Goal: Task Accomplishment & Management: Manage account settings

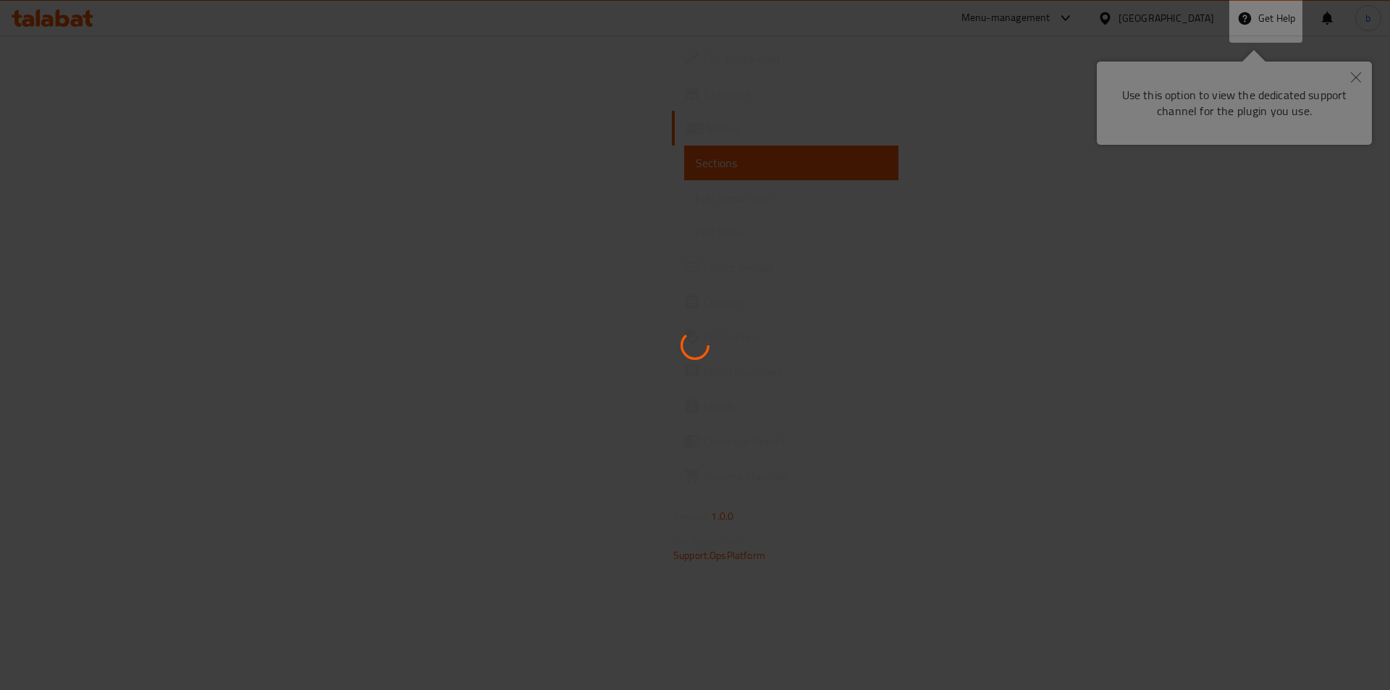
click at [1362, 66] on div at bounding box center [695, 345] width 1390 height 690
click at [589, 207] on div at bounding box center [695, 345] width 1390 height 690
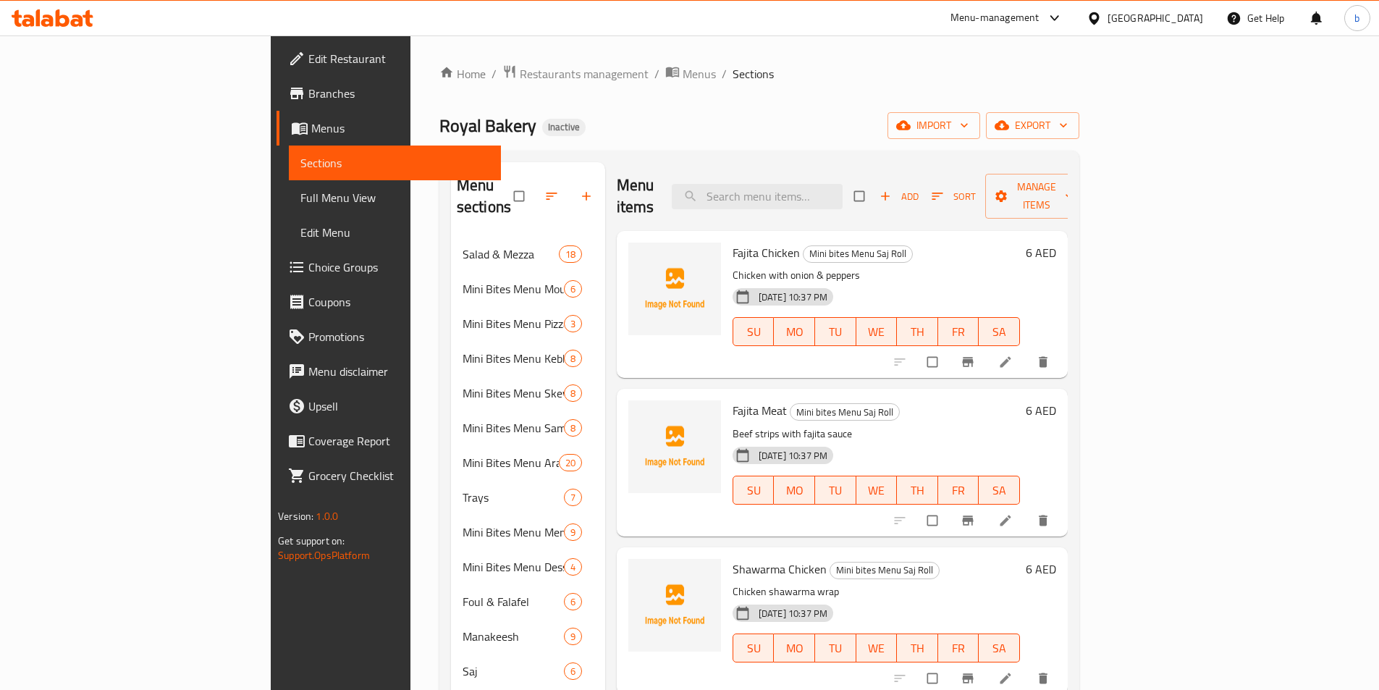
click at [80, 12] on icon at bounding box center [53, 17] width 82 height 17
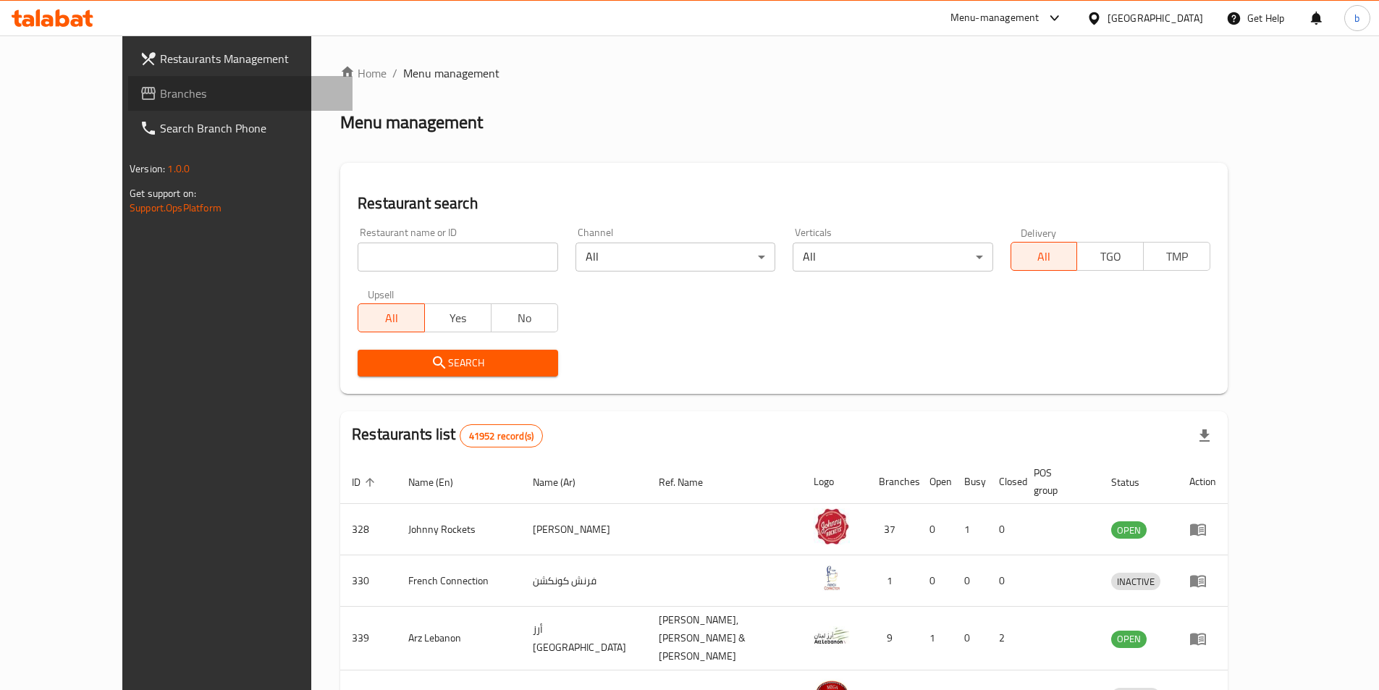
click at [160, 89] on span "Branches" at bounding box center [250, 93] width 181 height 17
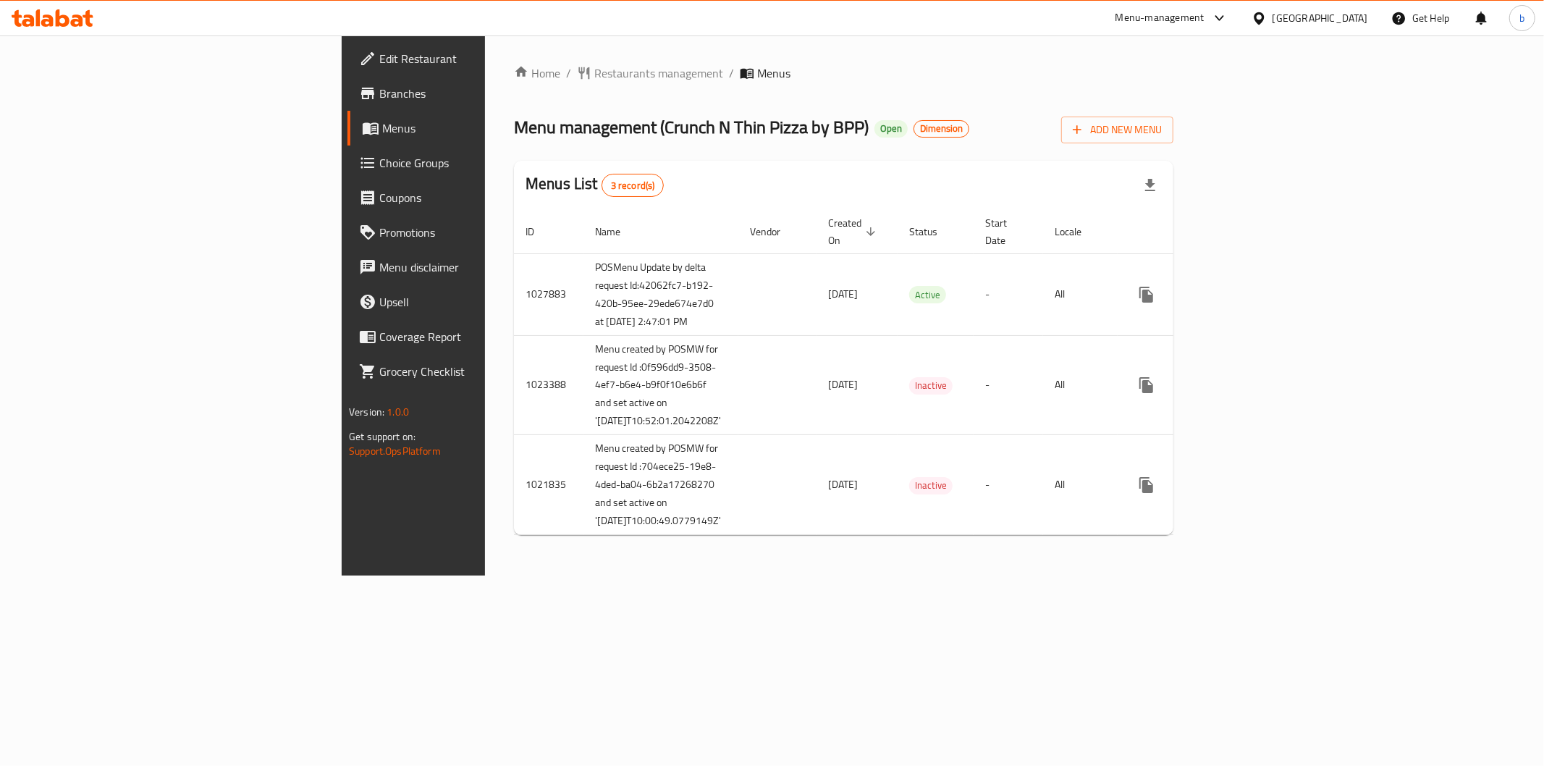
click at [379, 62] on span "Edit Restaurant" at bounding box center [483, 58] width 208 height 17
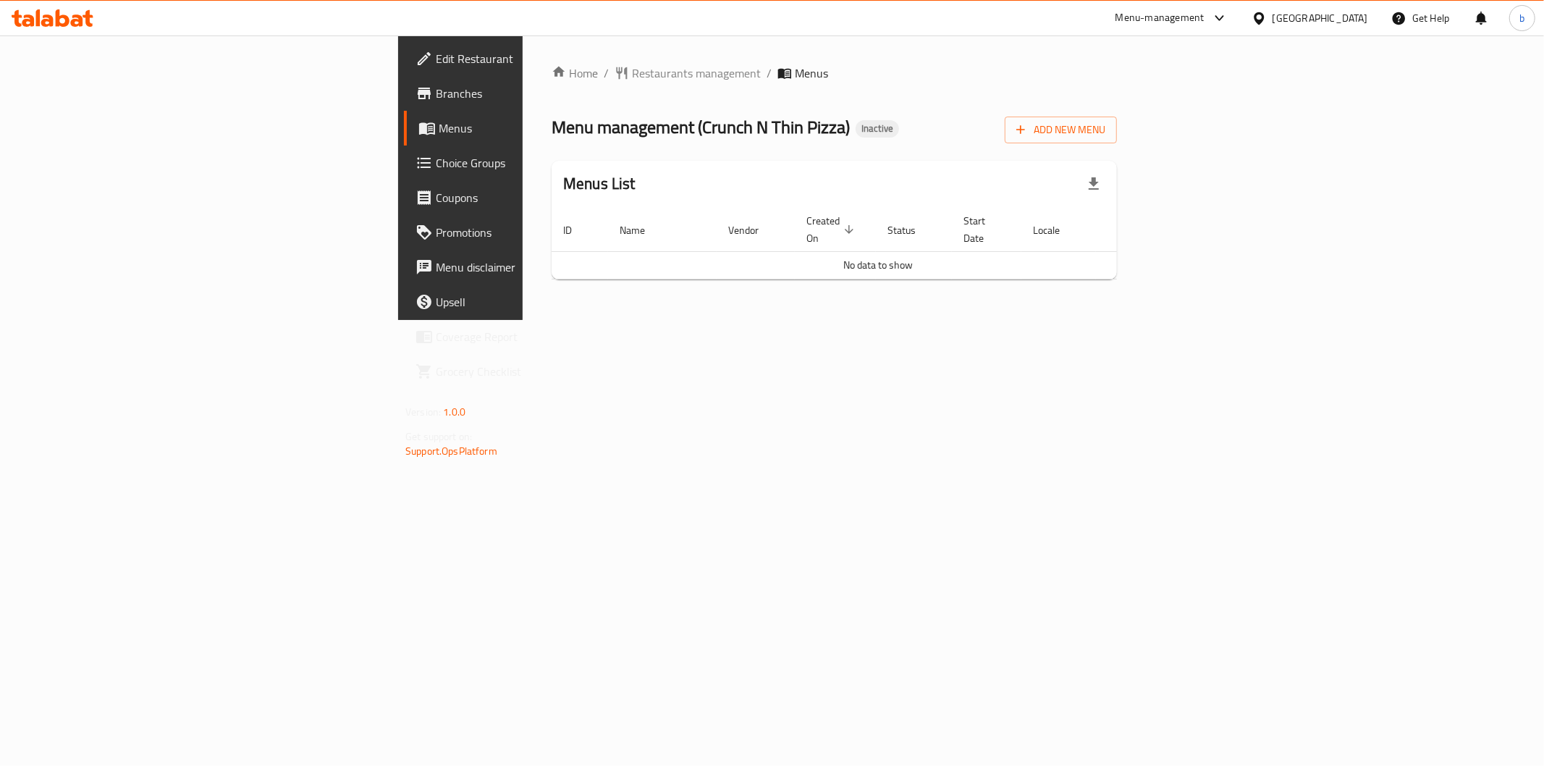
click at [436, 97] on span "Branches" at bounding box center [540, 93] width 208 height 17
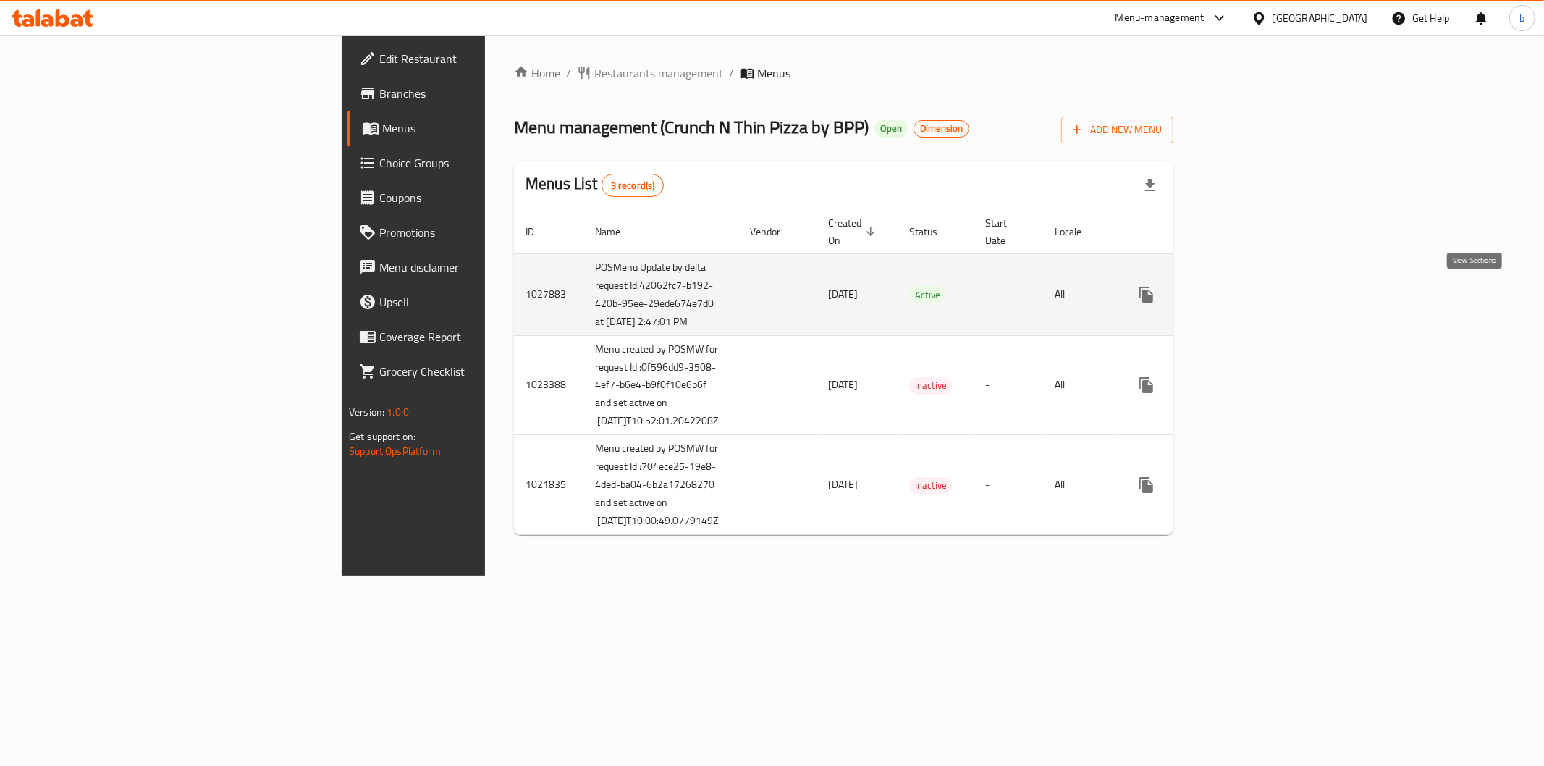
click at [1260, 295] on icon "enhanced table" at bounding box center [1250, 294] width 17 height 17
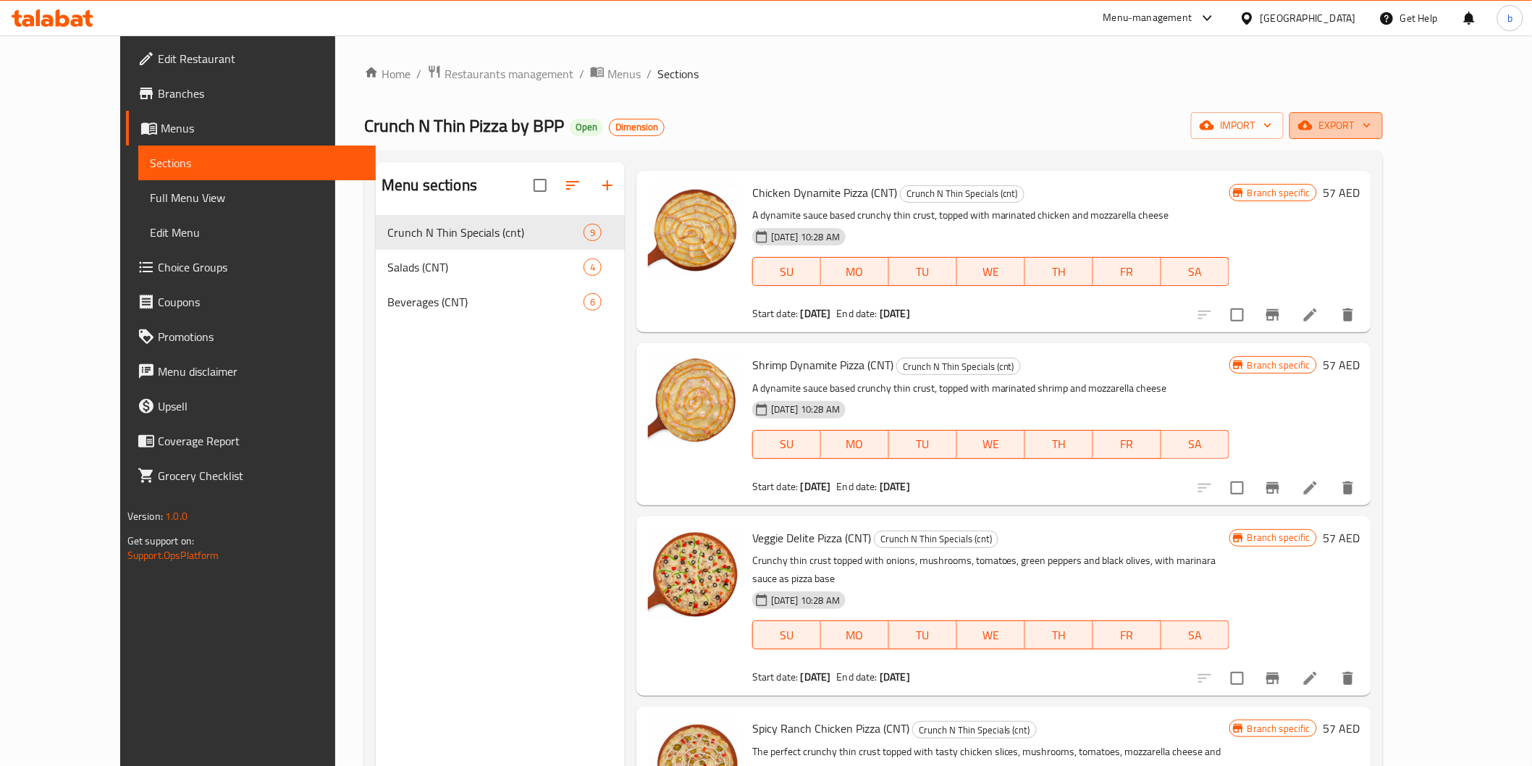
click at [1371, 130] on span "export" at bounding box center [1336, 126] width 70 height 18
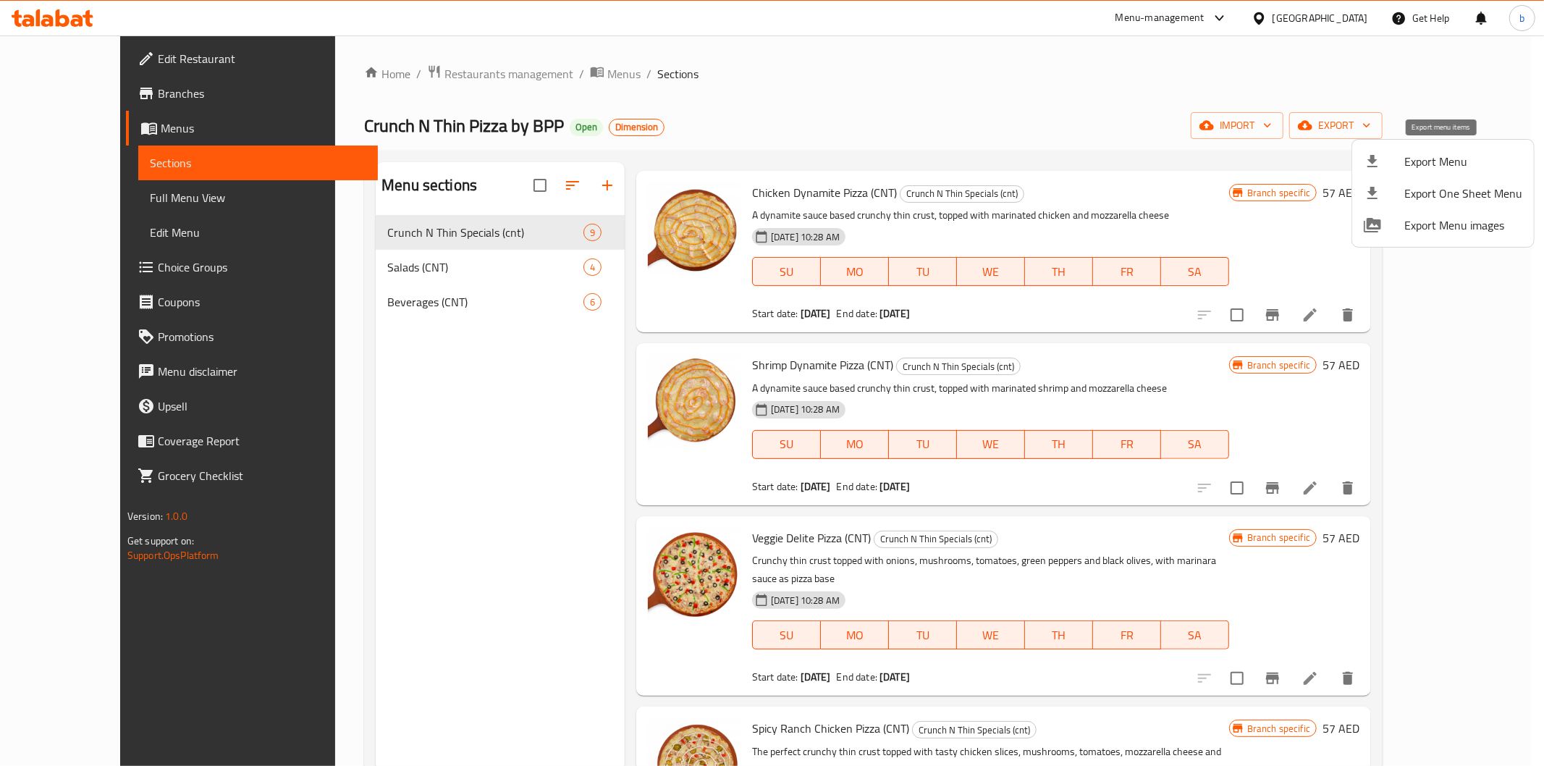
click at [1403, 150] on li "Export Menu" at bounding box center [1443, 162] width 182 height 32
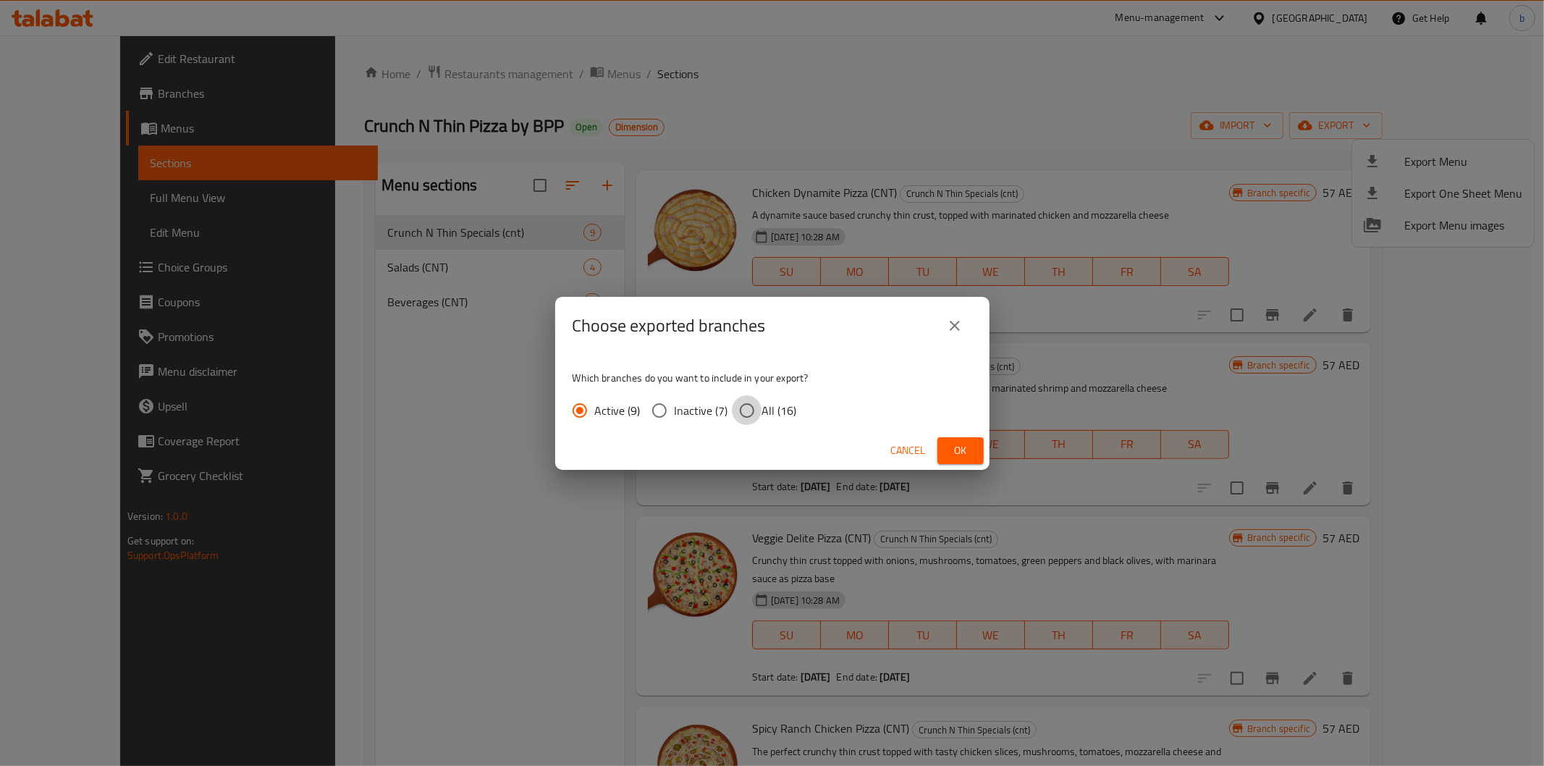
click at [736, 413] on input "All (16)" at bounding box center [747, 410] width 30 height 30
radio input "true"
click at [972, 454] on button "Ok" at bounding box center [961, 450] width 46 height 27
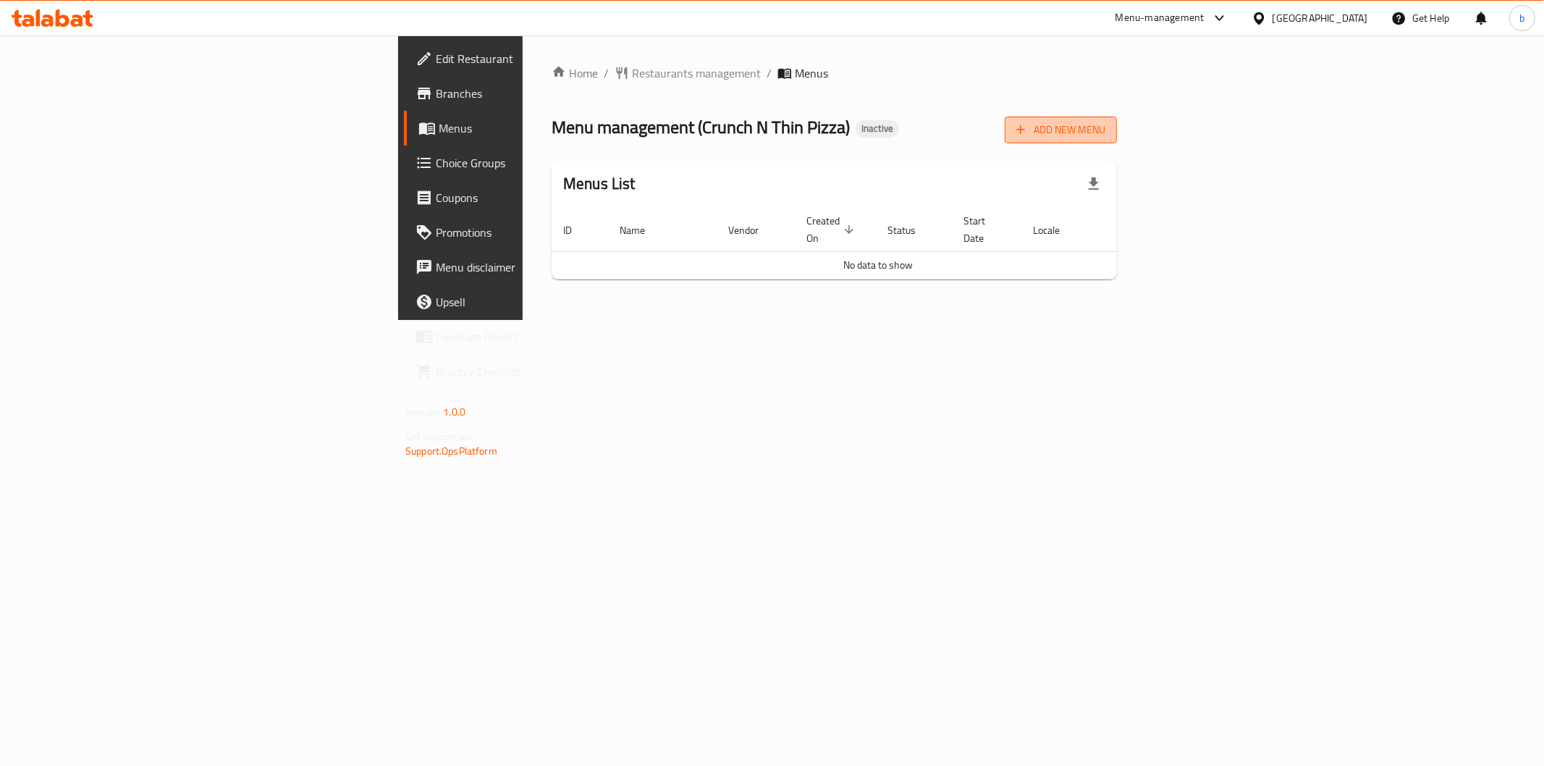
click at [1105, 129] on span "Add New Menu" at bounding box center [1060, 130] width 89 height 18
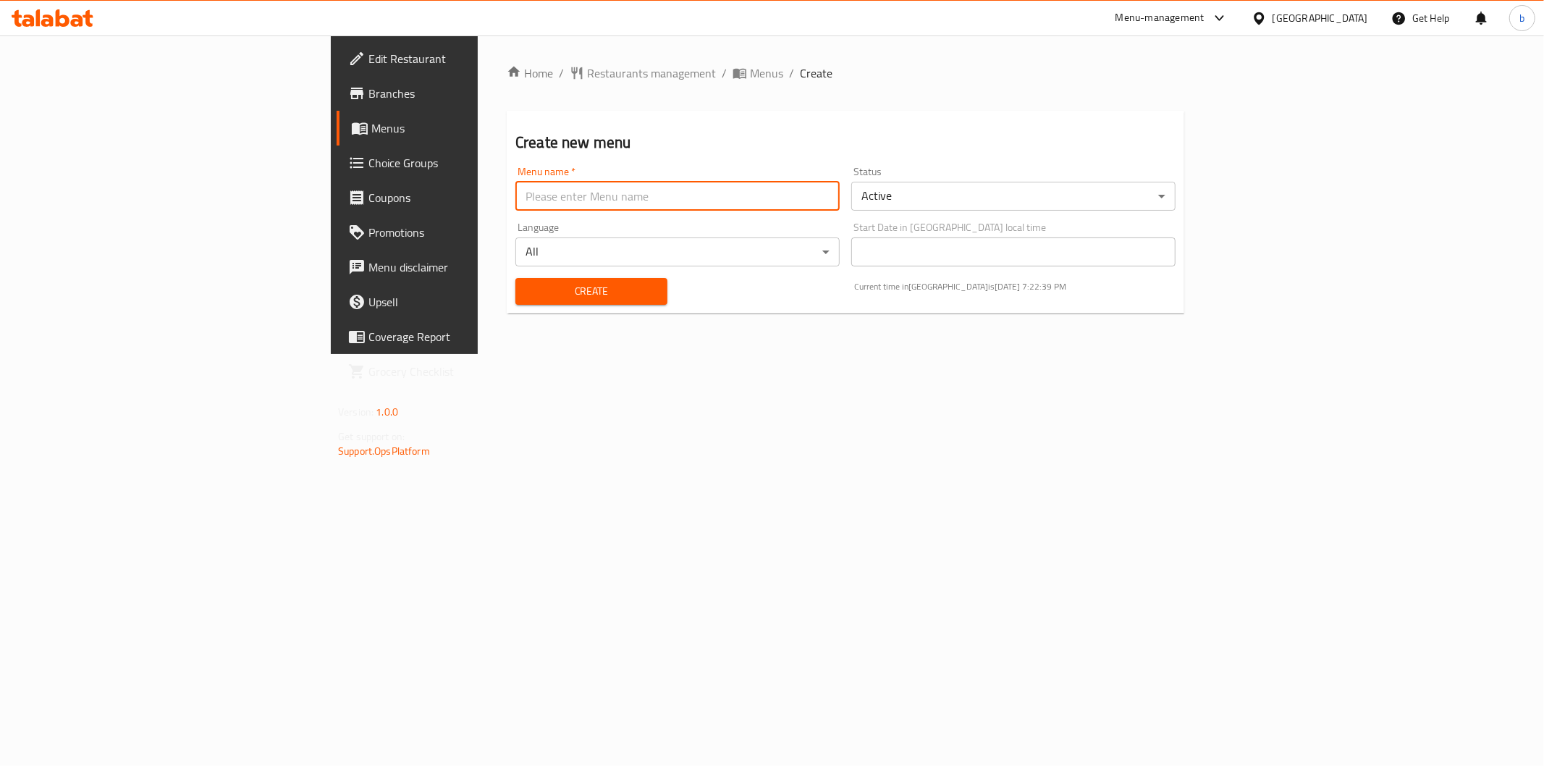
click at [515, 210] on input "text" at bounding box center [677, 196] width 324 height 29
type input "10/10/2025"
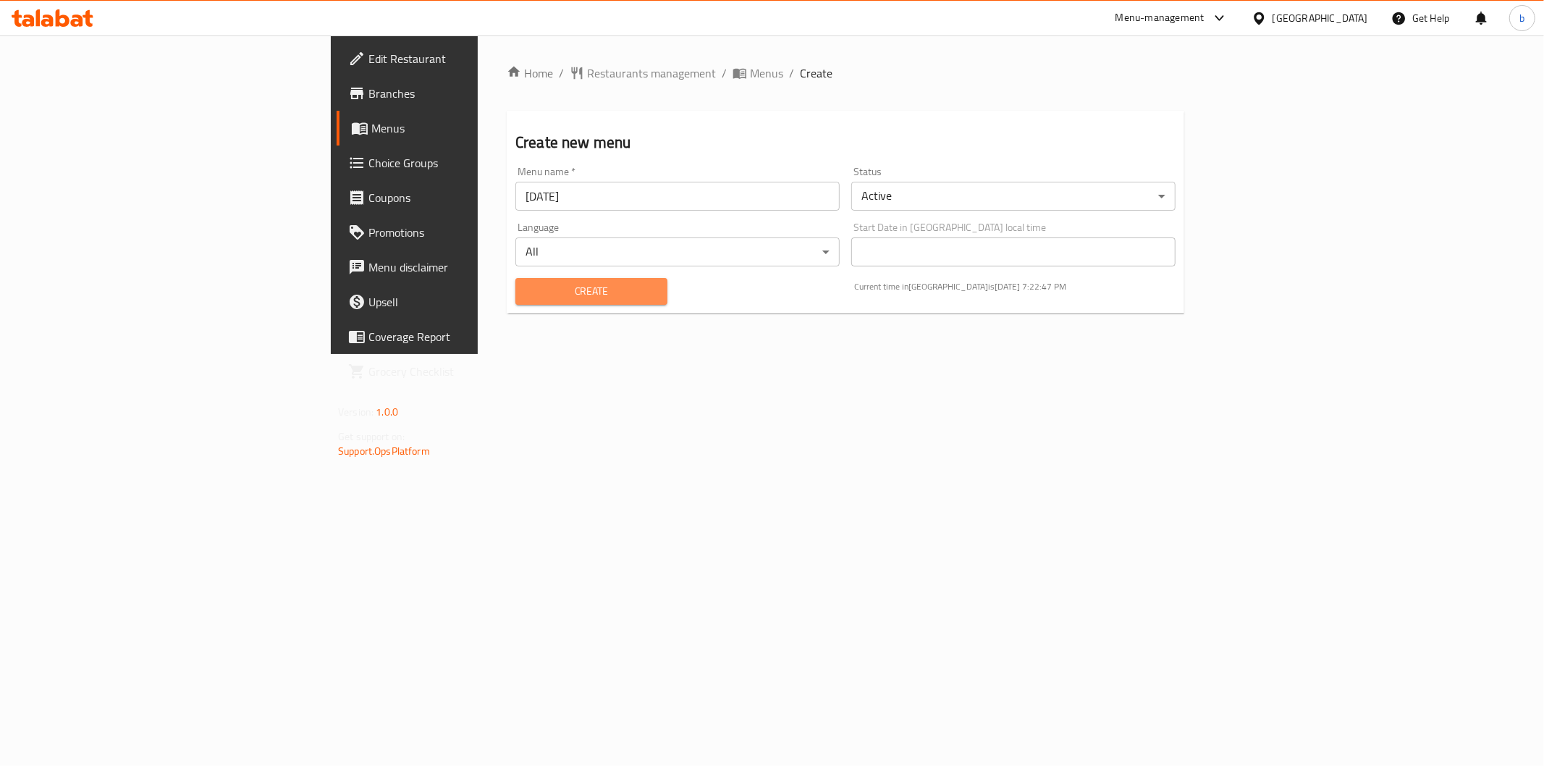
click at [515, 279] on button "Create" at bounding box center [591, 291] width 152 height 27
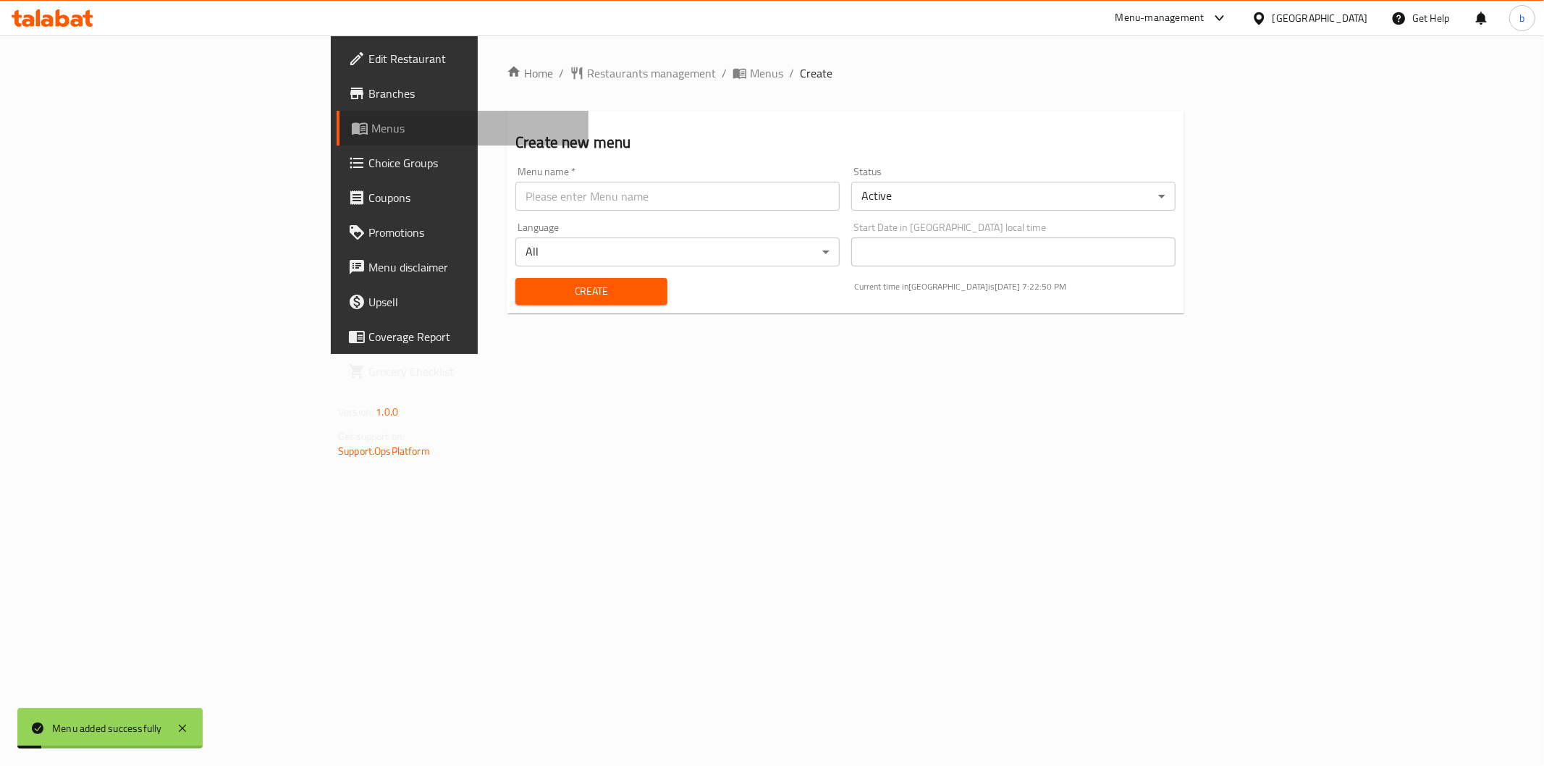
click at [371, 132] on span "Menus" at bounding box center [474, 127] width 206 height 17
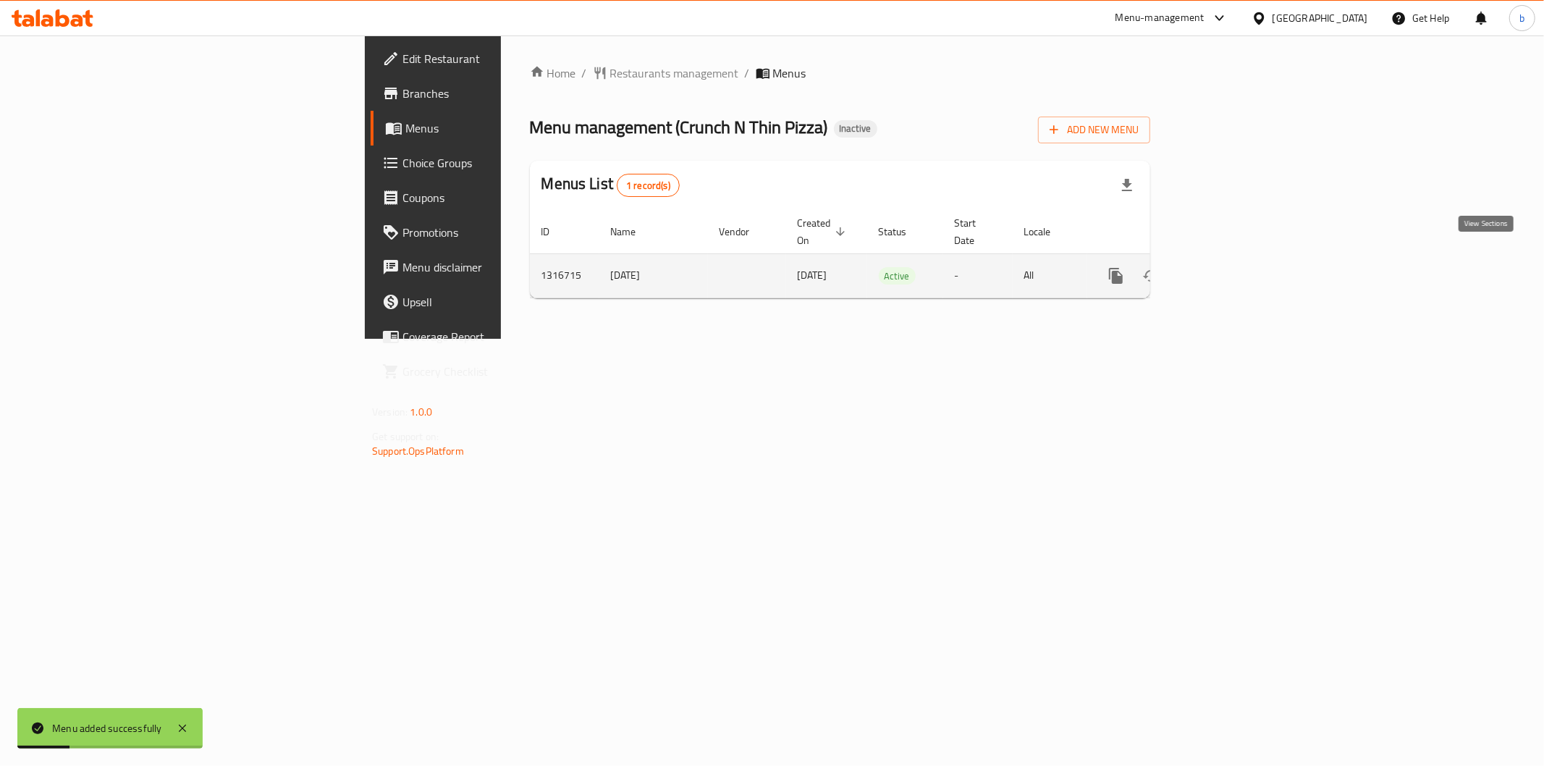
click at [1238, 269] on link "enhanced table" at bounding box center [1220, 275] width 35 height 35
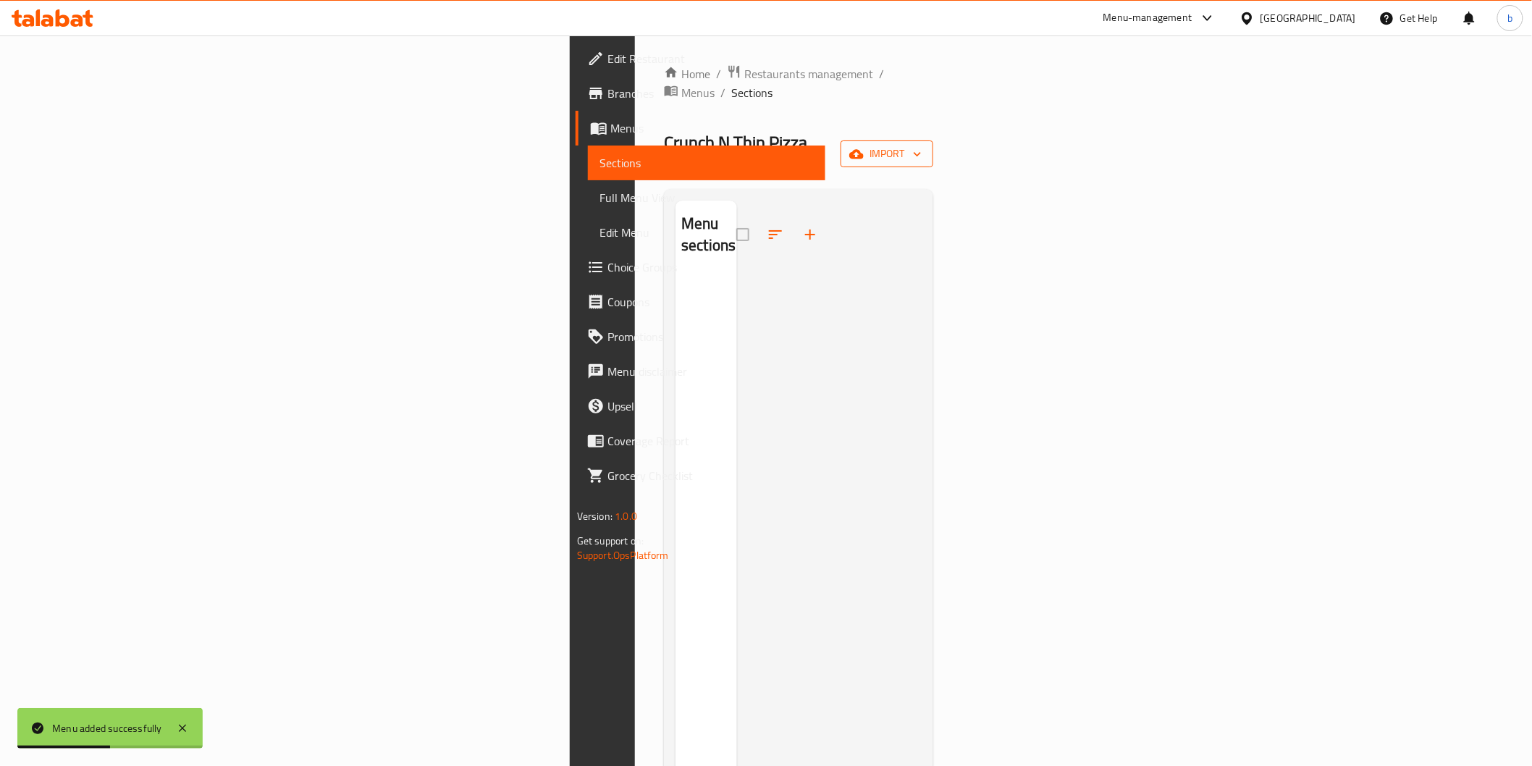
click at [922, 145] on span "import" at bounding box center [886, 154] width 69 height 18
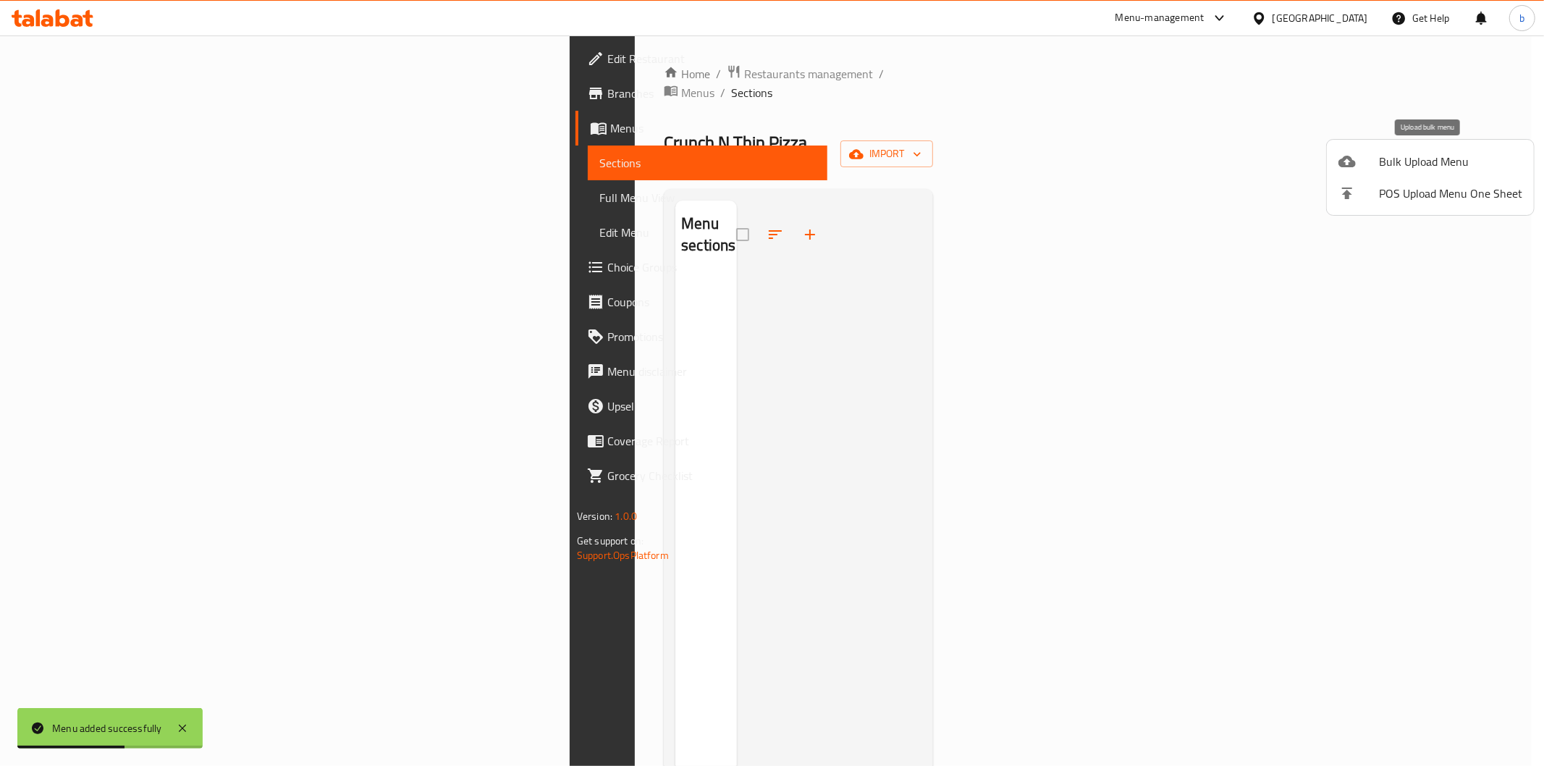
click at [1375, 163] on div at bounding box center [1359, 161] width 41 height 17
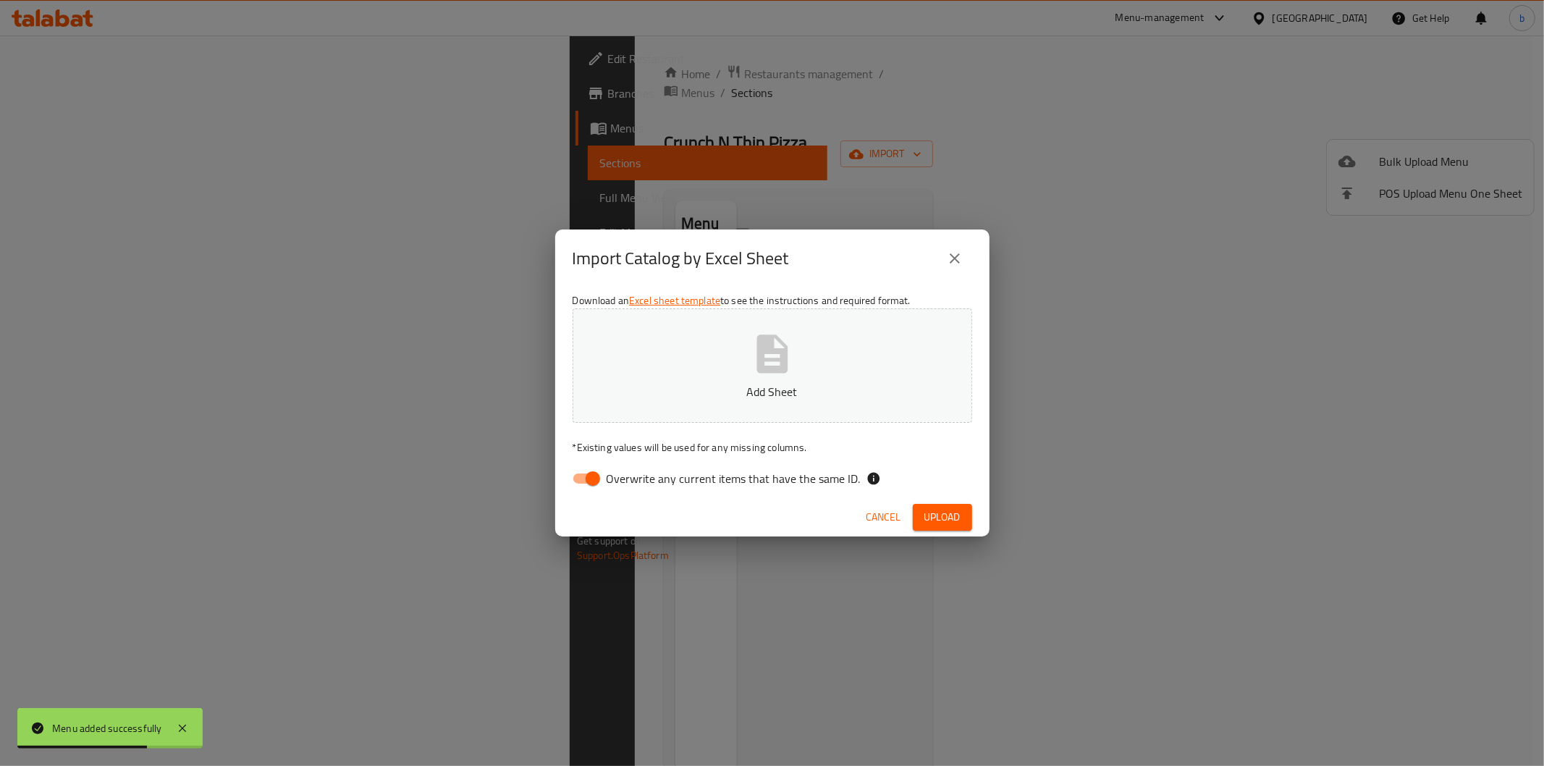
click at [599, 474] on input "Overwrite any current items that have the same ID." at bounding box center [593, 479] width 83 height 28
checkbox input "false"
click at [784, 353] on icon "button" at bounding box center [772, 353] width 31 height 38
click at [938, 516] on span "Upload" at bounding box center [942, 517] width 36 height 18
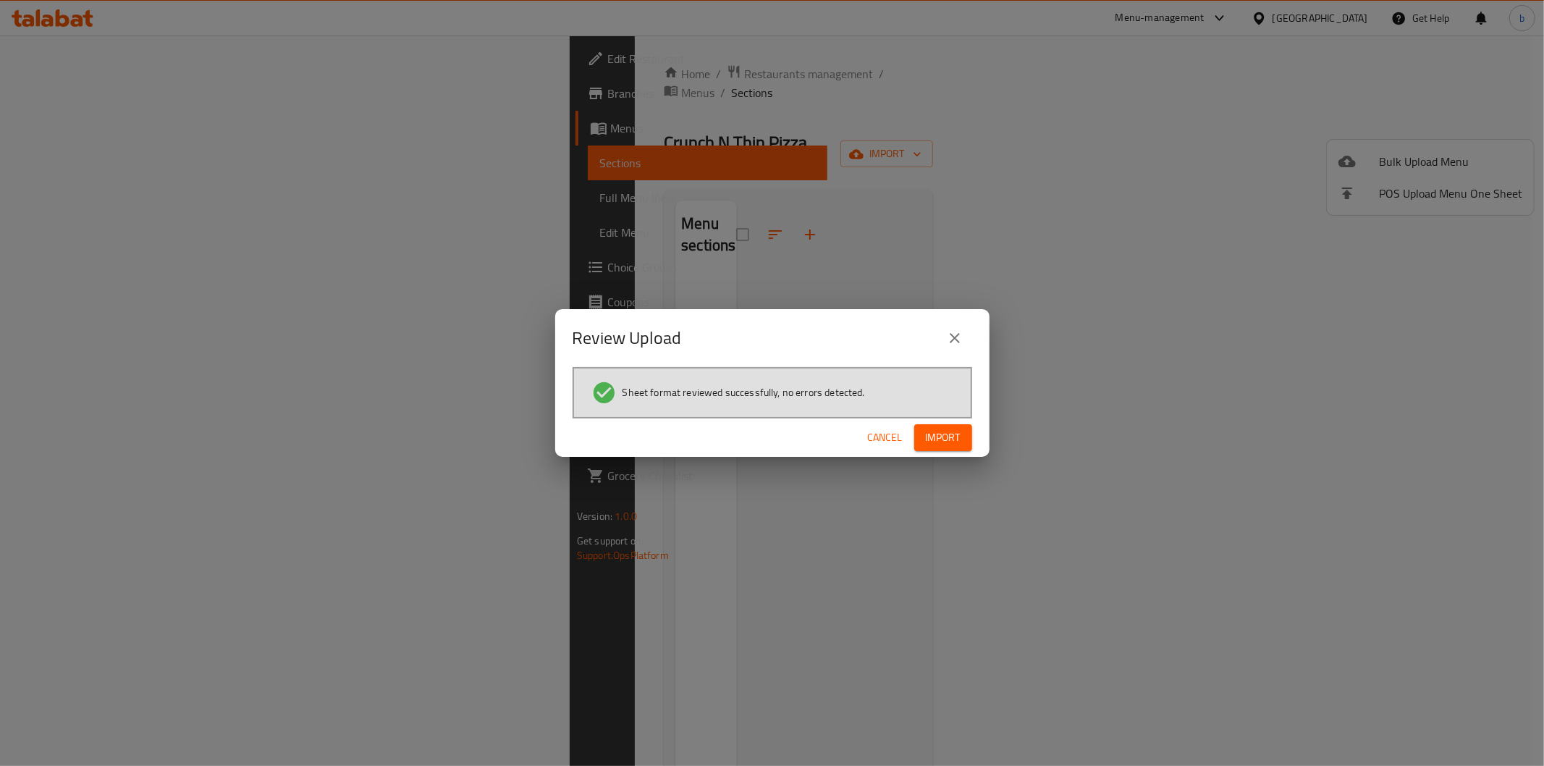
click at [963, 442] on button "Import" at bounding box center [943, 437] width 58 height 27
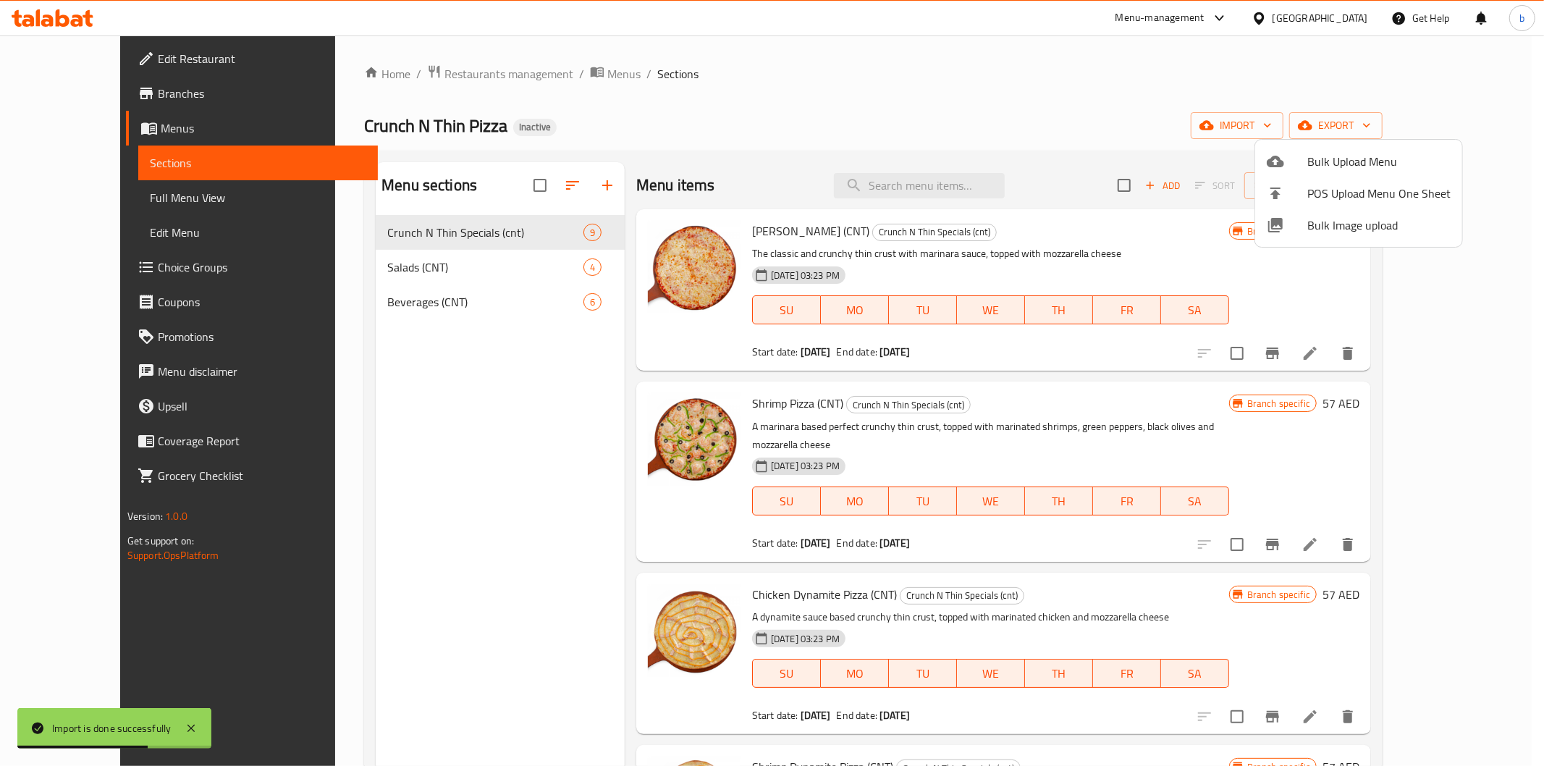
click at [357, 266] on div at bounding box center [772, 383] width 1544 height 766
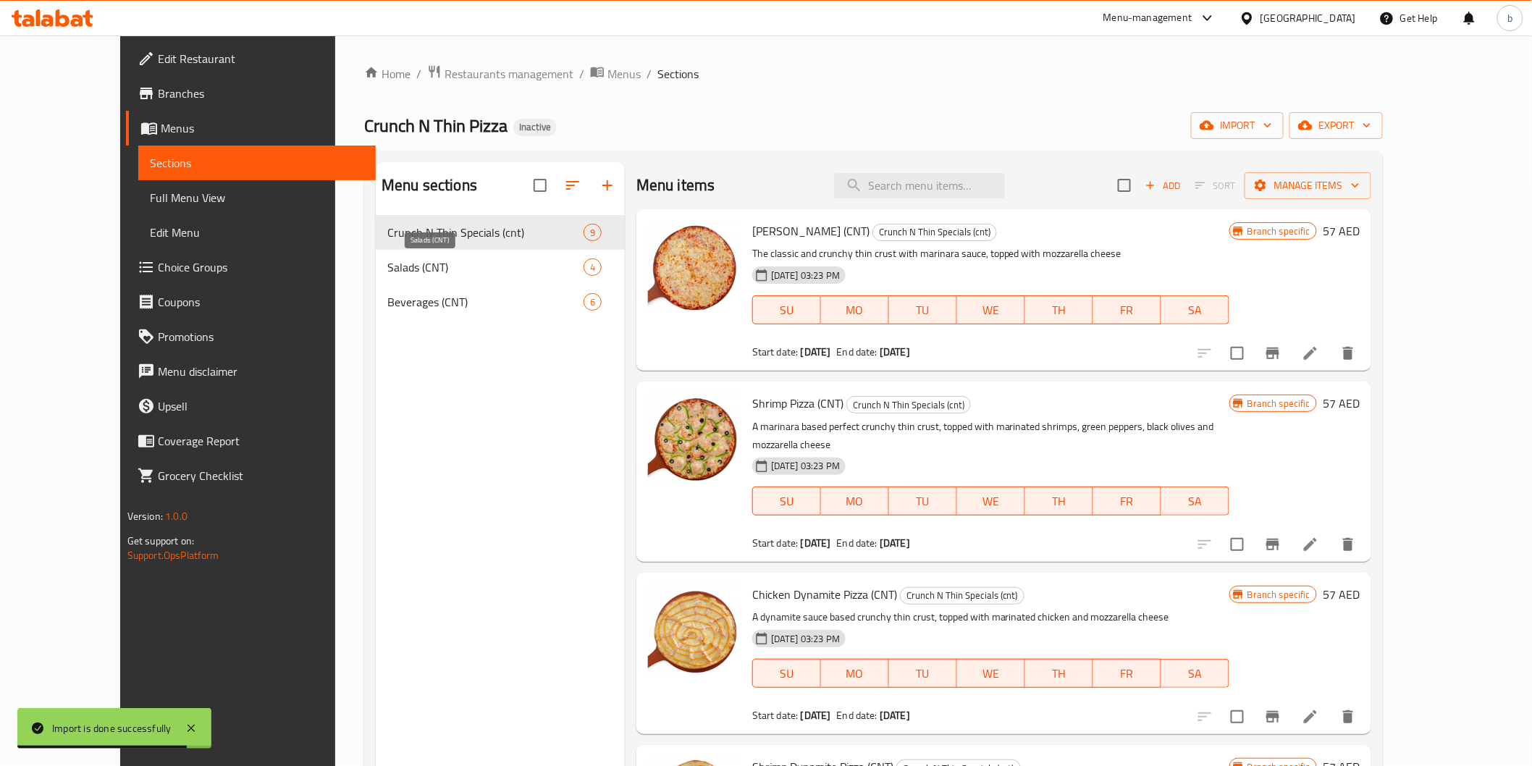
click at [387, 262] on span "Salads (CNT)" at bounding box center [485, 266] width 196 height 17
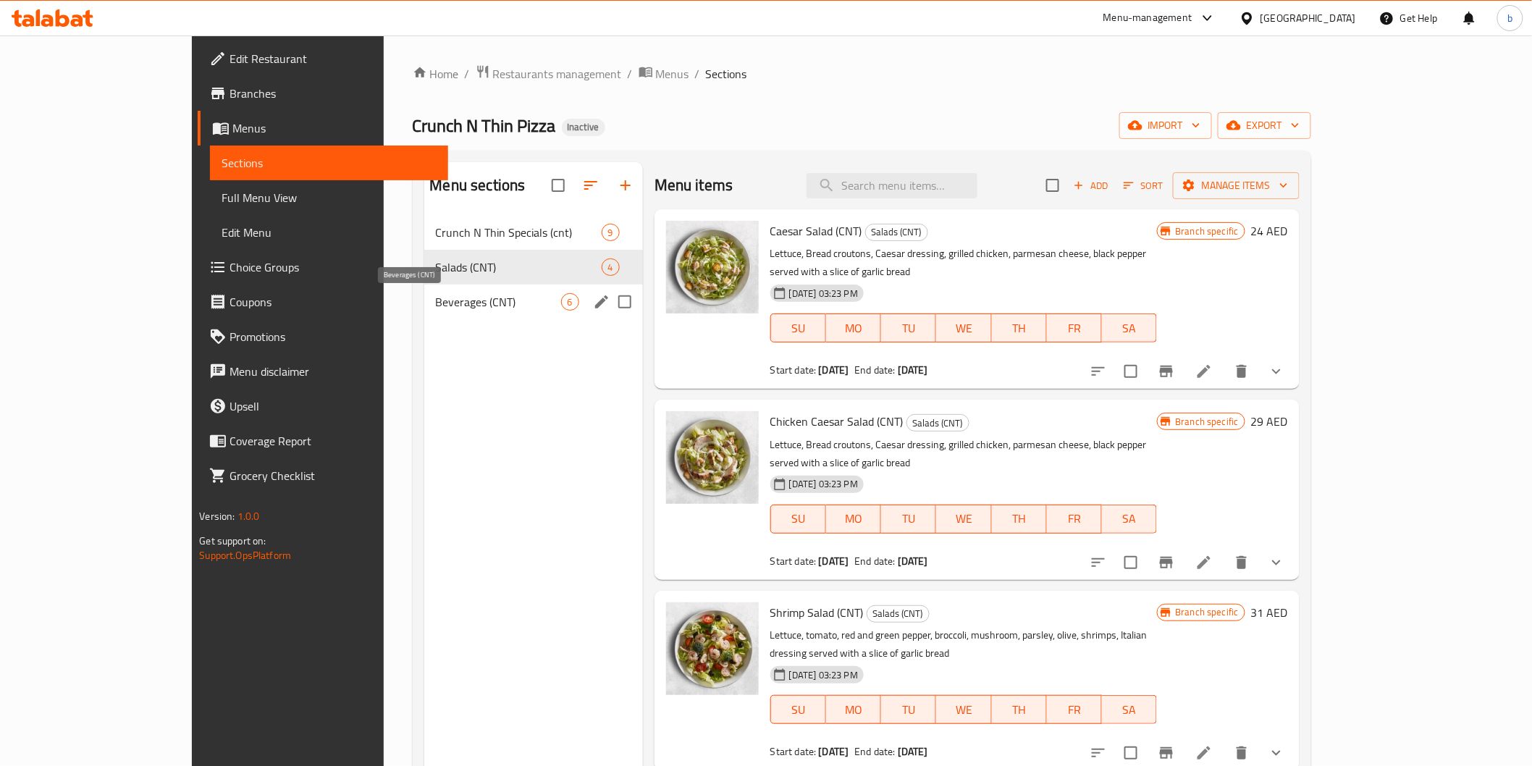
click at [436, 302] on span "Beverages (CNT)" at bounding box center [498, 301] width 125 height 17
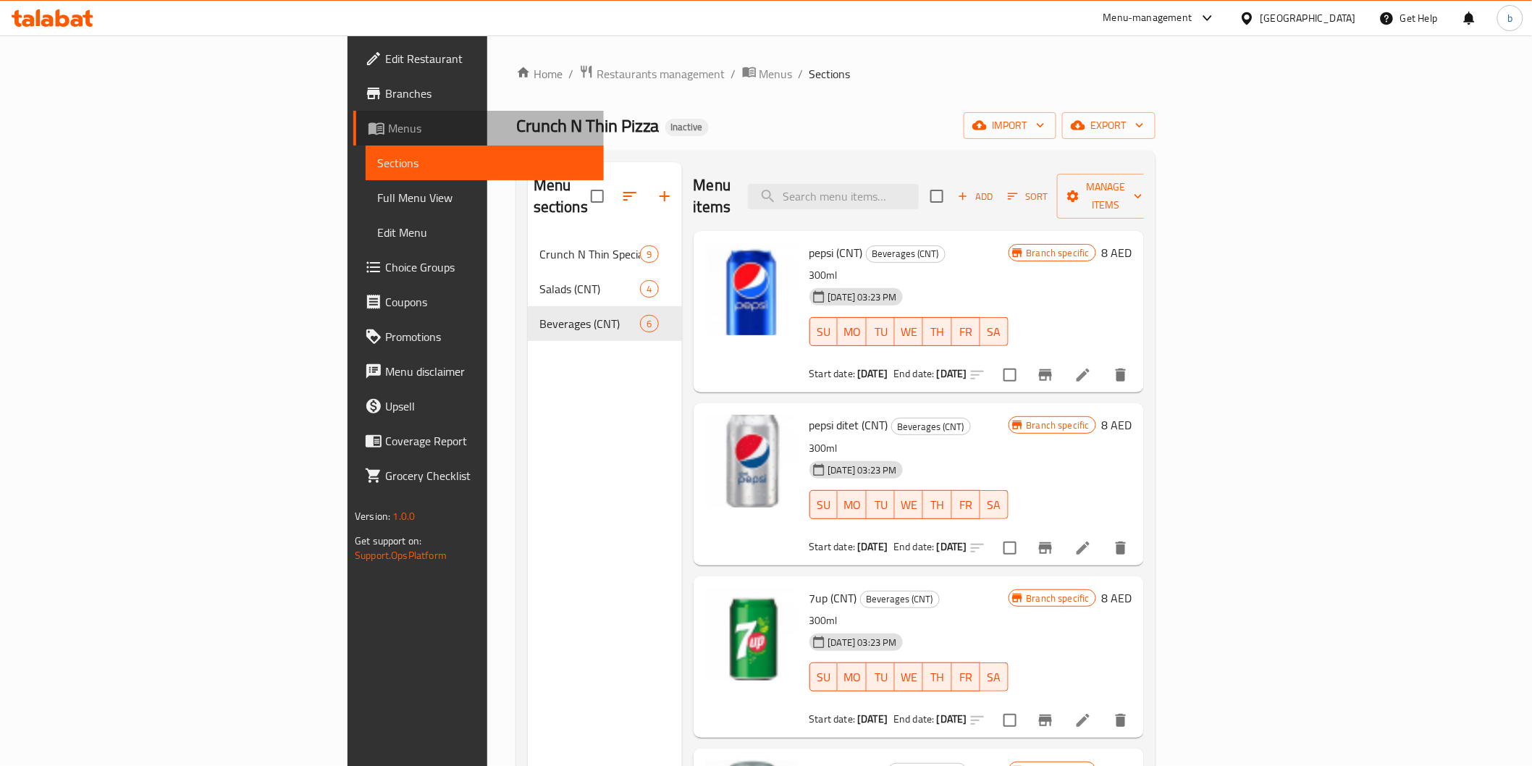
click at [388, 126] on span "Menus" at bounding box center [489, 127] width 203 height 17
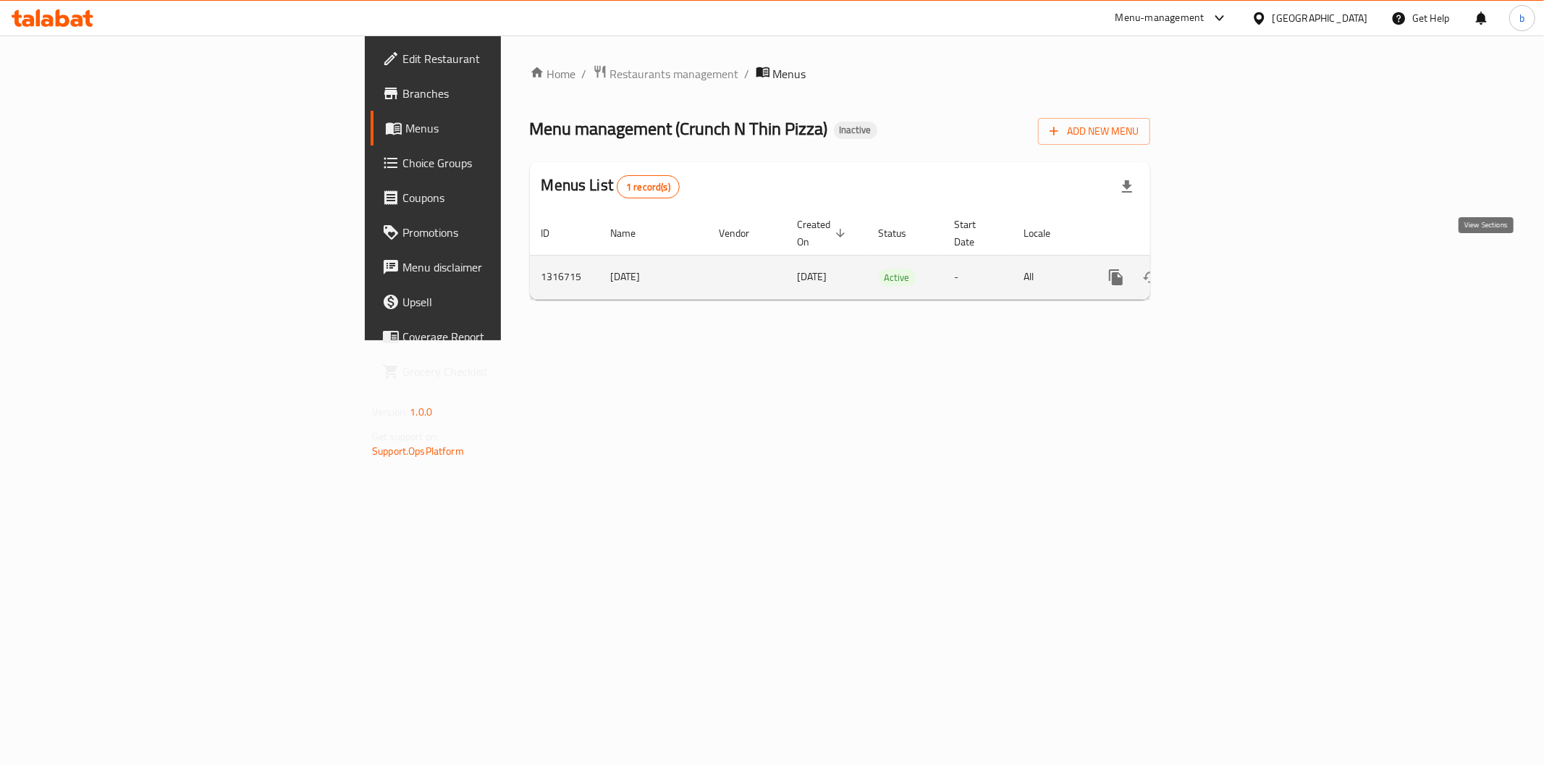
click at [1238, 272] on link "enhanced table" at bounding box center [1220, 277] width 35 height 35
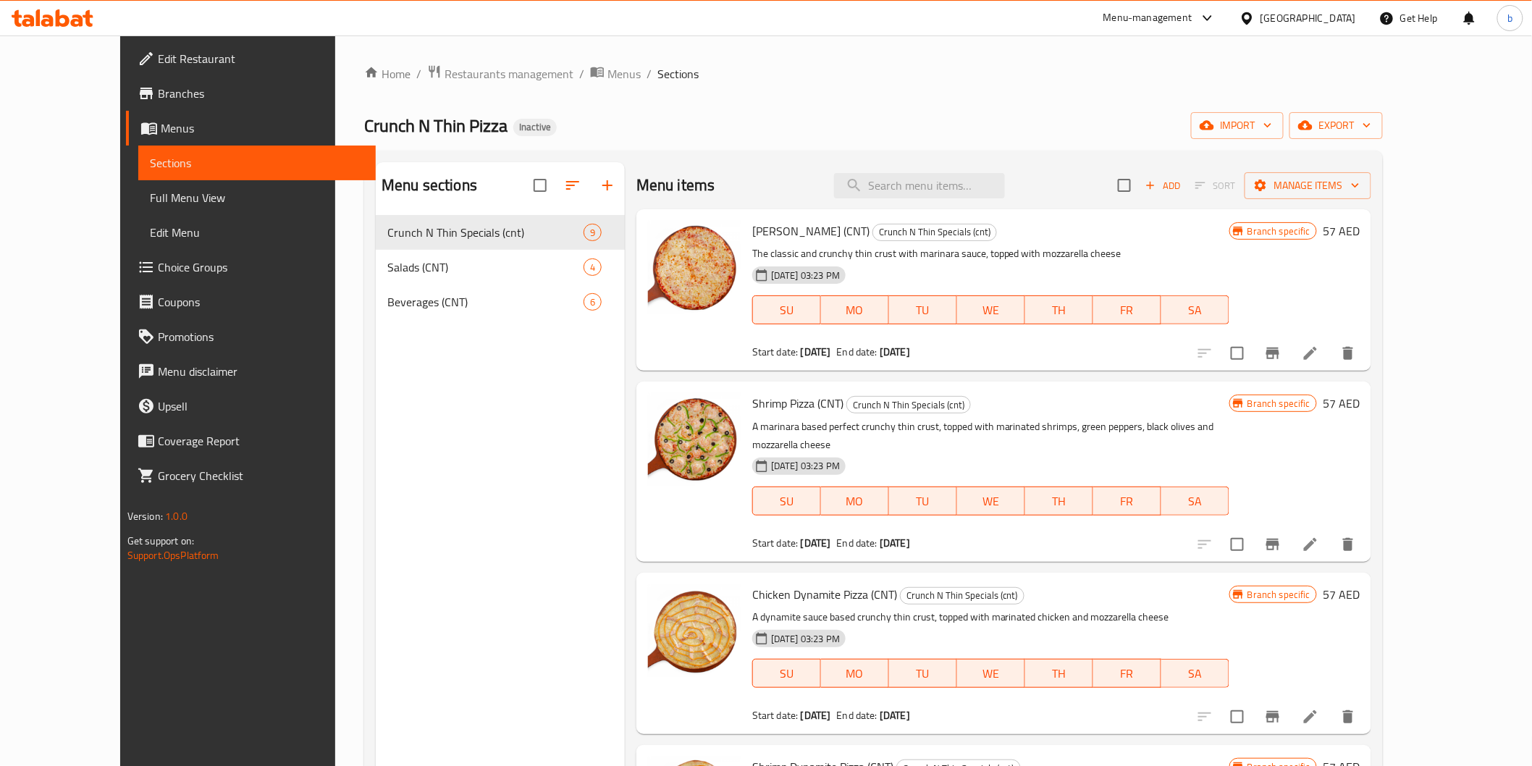
click at [150, 189] on span "Full Menu View" at bounding box center [257, 197] width 214 height 17
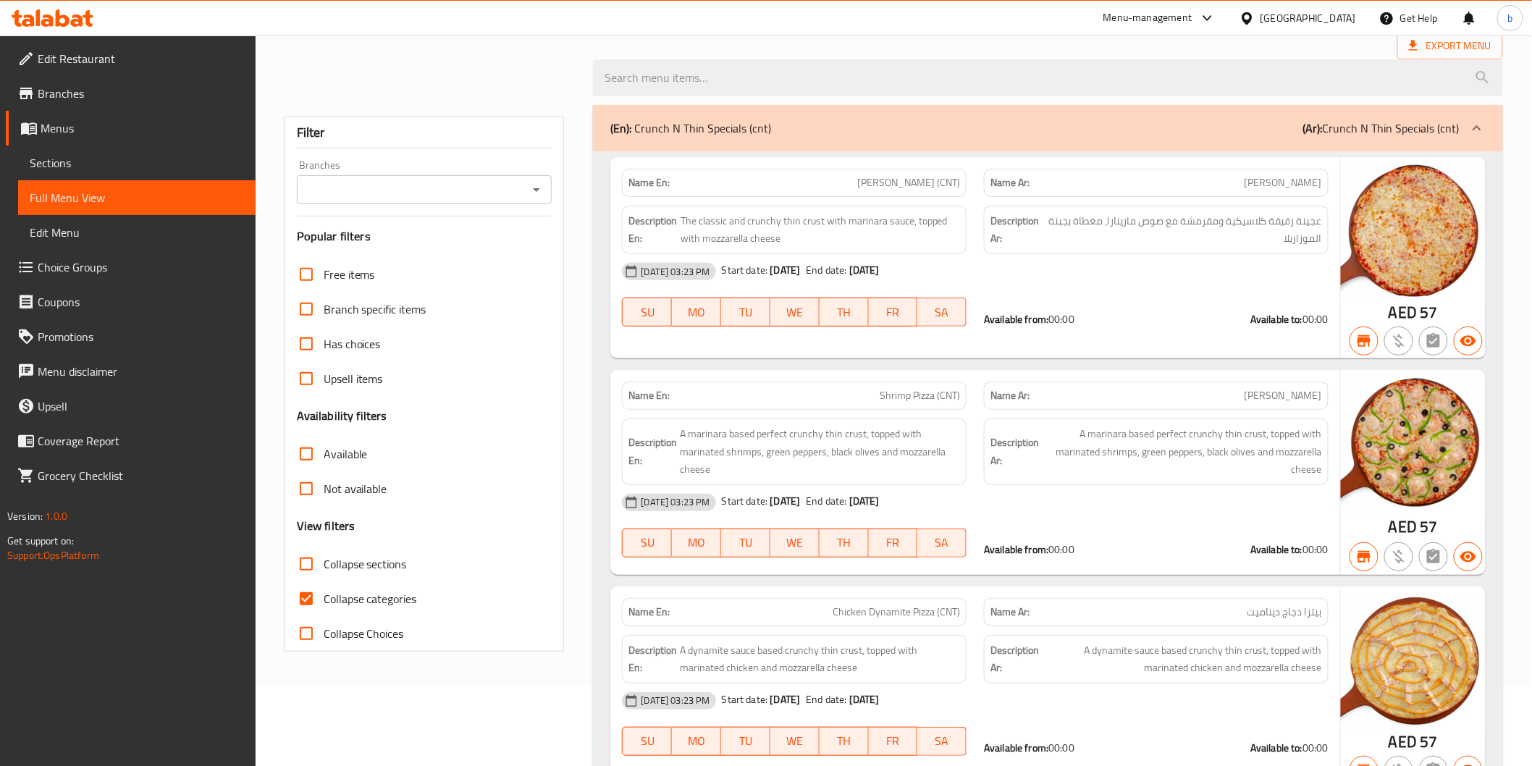
scroll to position [241, 0]
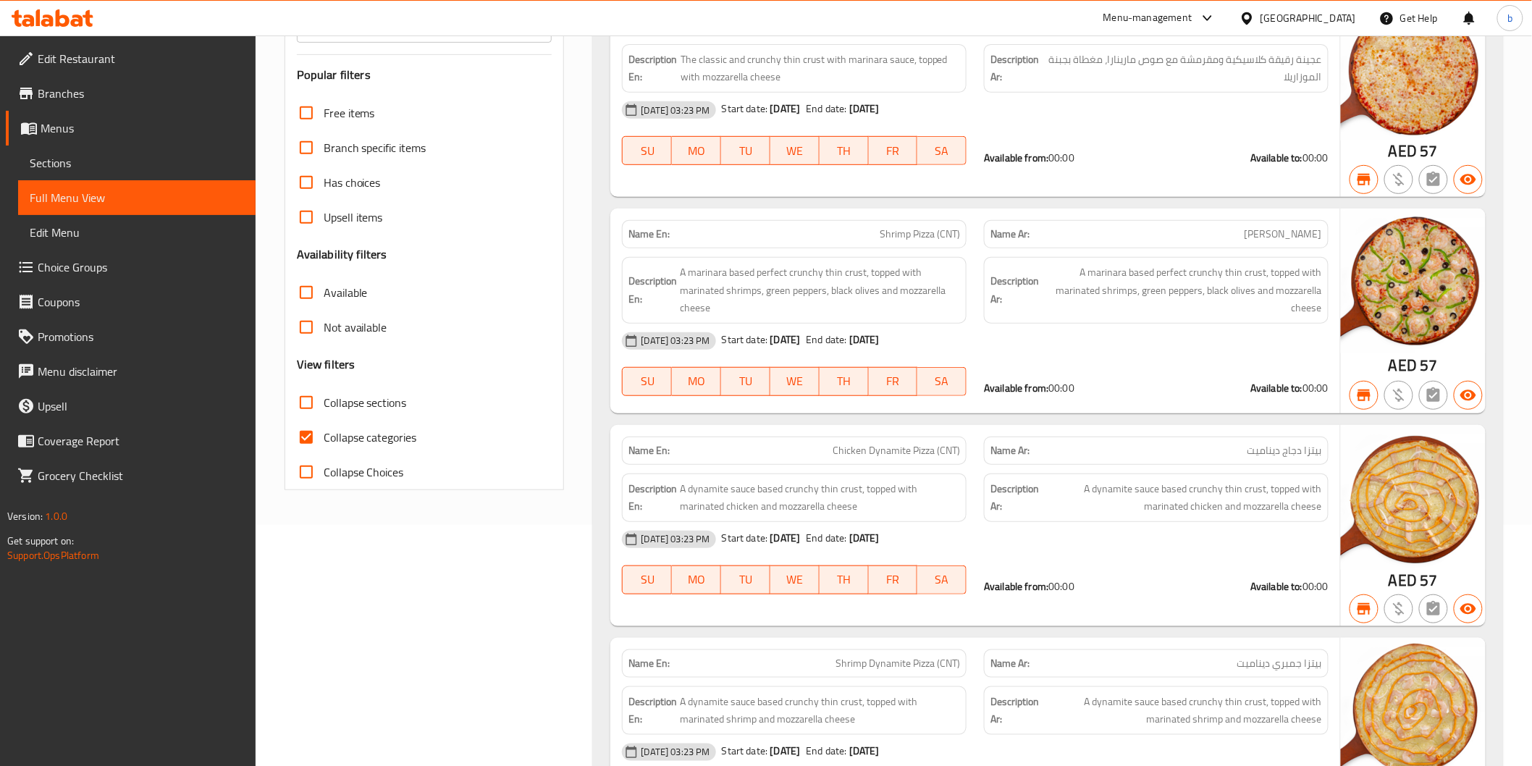
click at [300, 433] on input "Collapse categories" at bounding box center [306, 437] width 35 height 35
checkbox input "false"
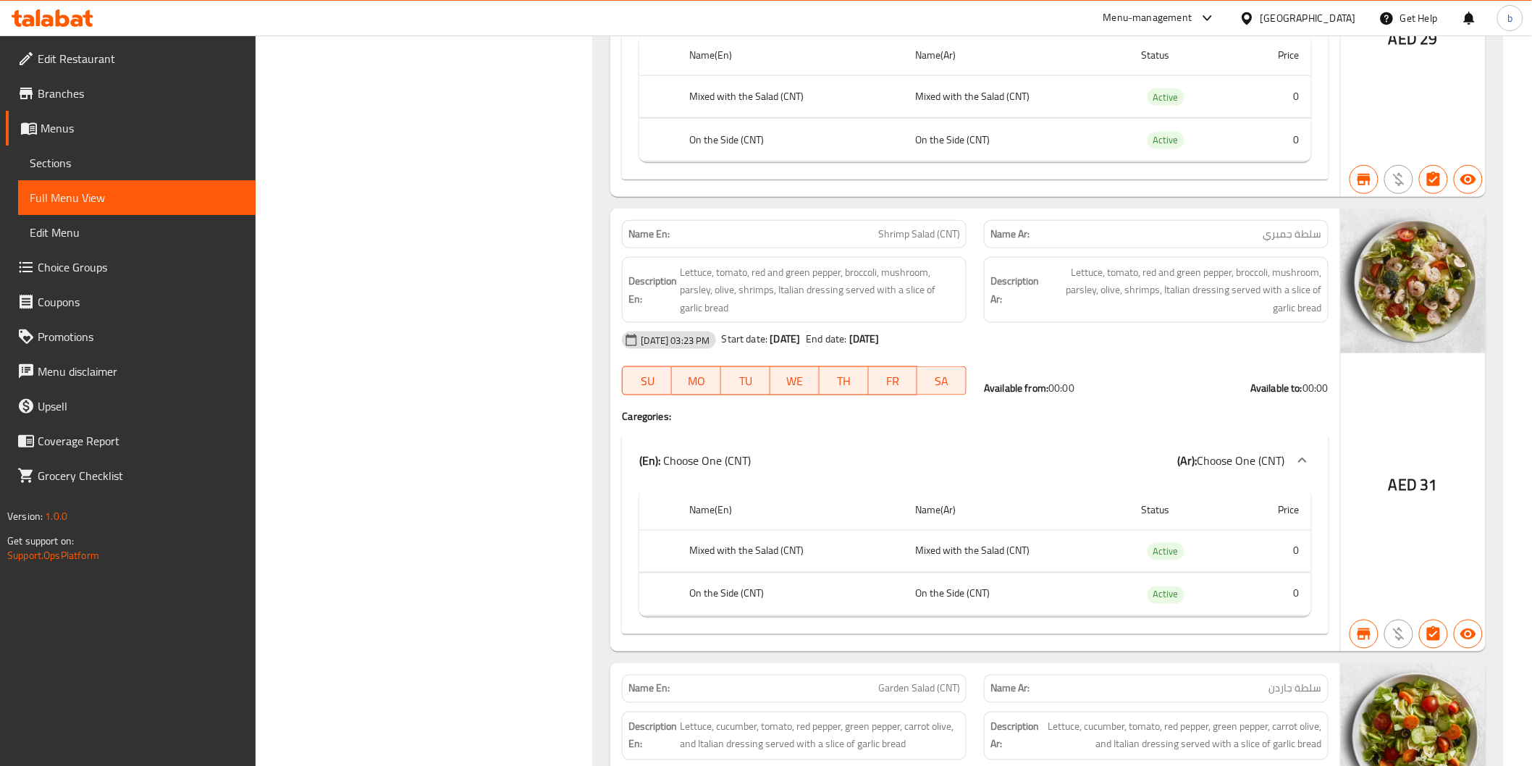
scroll to position [2726, 0]
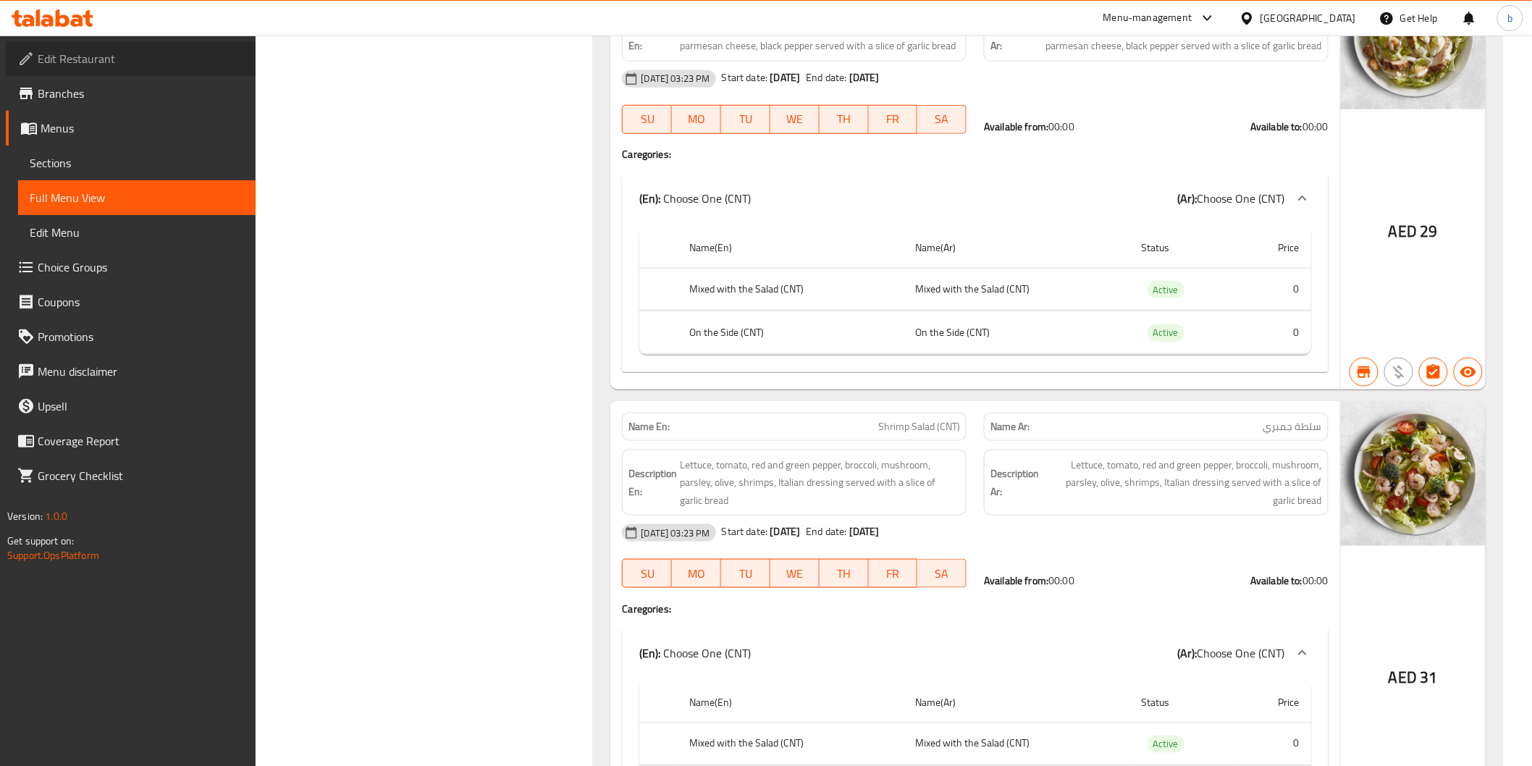
click at [156, 56] on span "Edit Restaurant" at bounding box center [141, 58] width 206 height 17
